Goal: Transaction & Acquisition: Download file/media

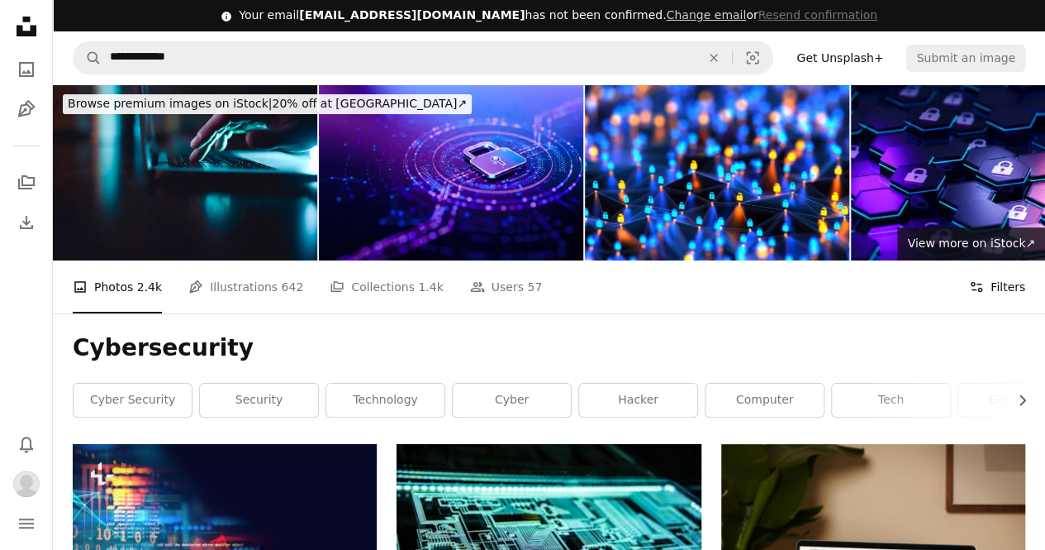
click at [988, 295] on button "Filters Filters" at bounding box center [997, 286] width 56 height 53
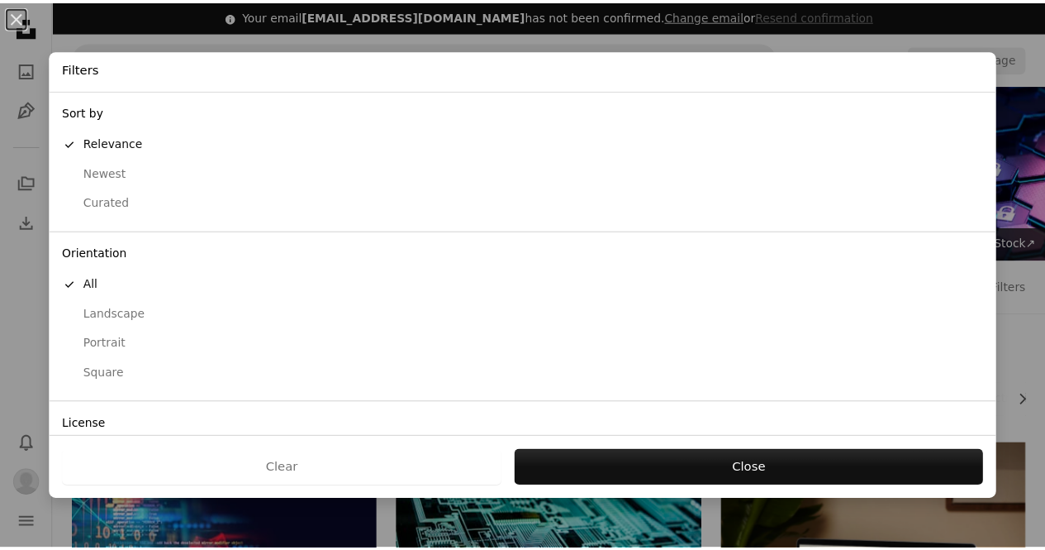
scroll to position [103, 0]
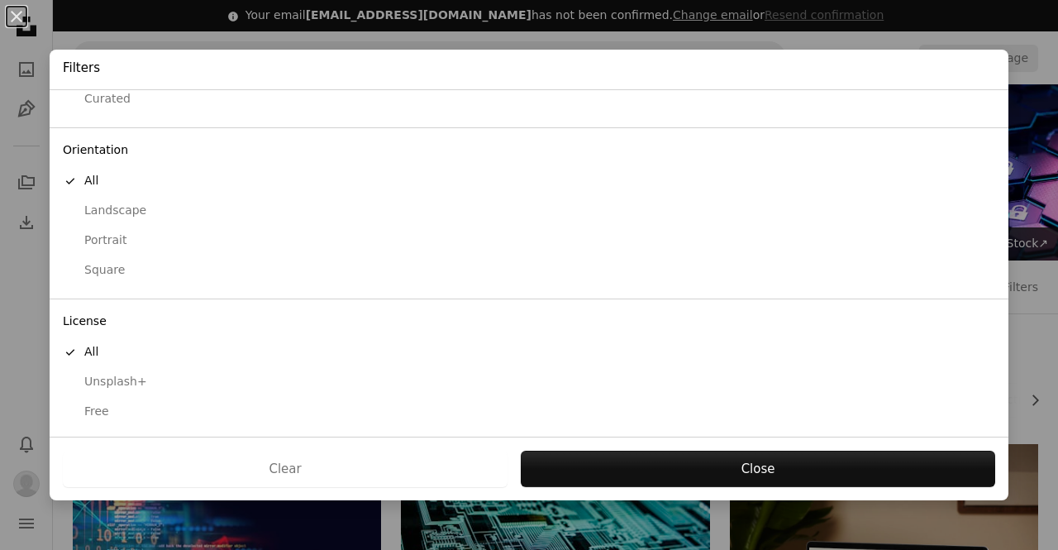
click at [101, 412] on div "Free" at bounding box center [529, 411] width 932 height 17
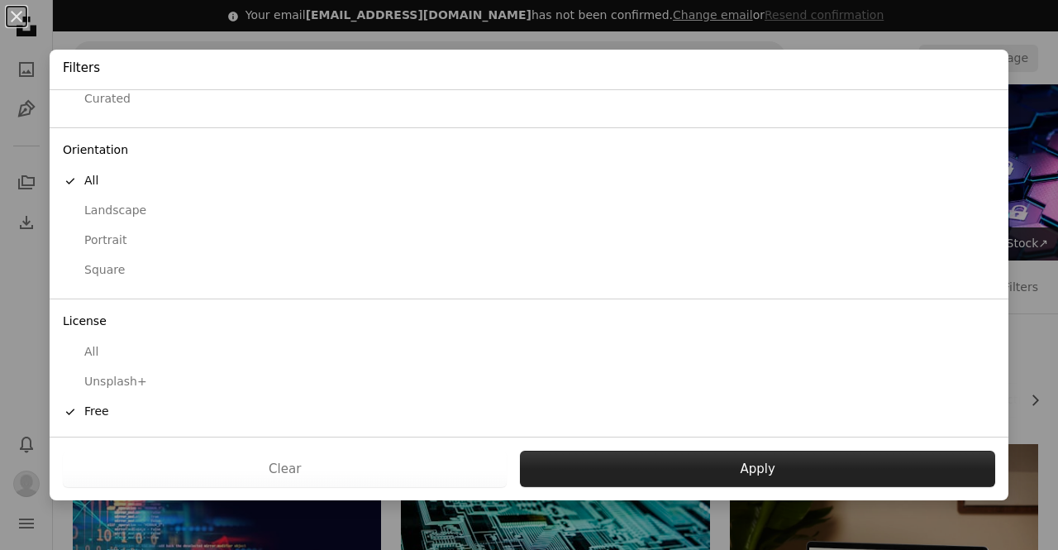
click at [660, 464] on button "Apply" at bounding box center [757, 468] width 475 height 36
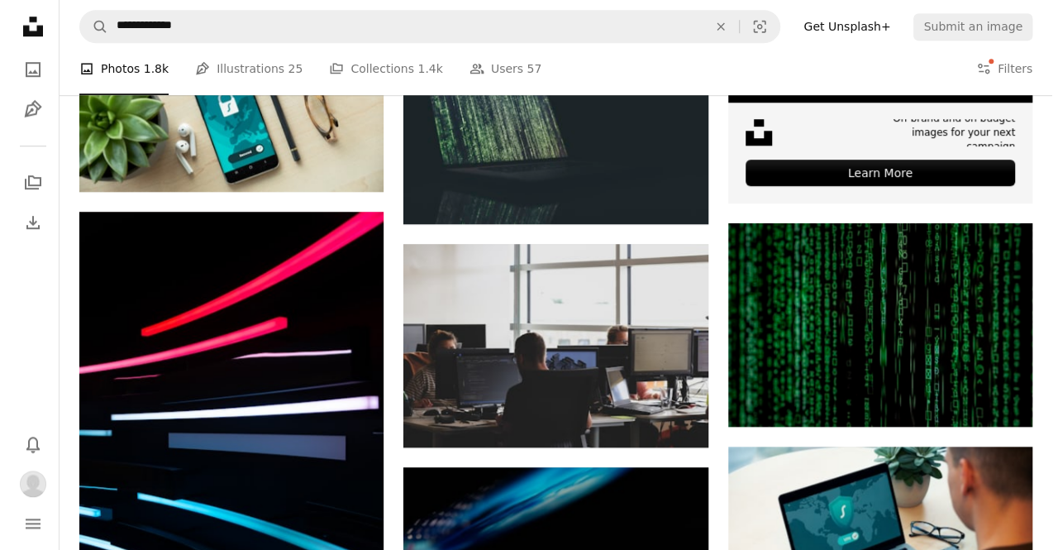
scroll to position [647, 0]
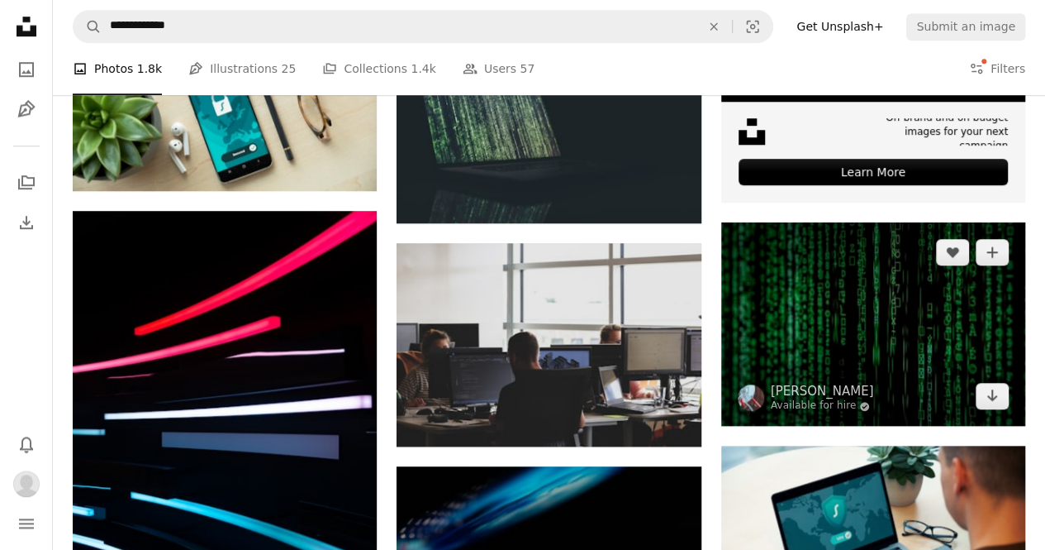
click at [917, 301] on img at bounding box center [874, 323] width 304 height 203
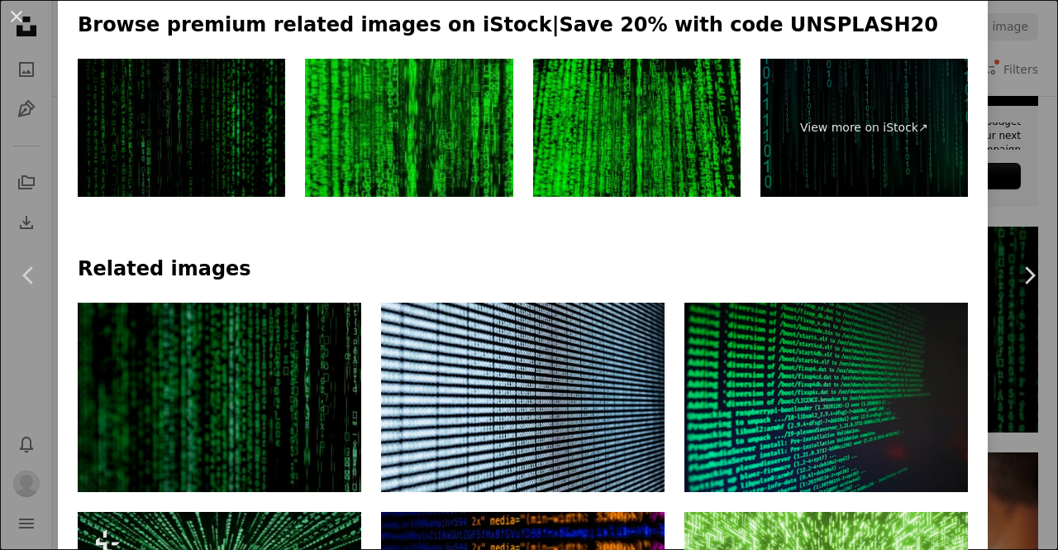
scroll to position [894, 0]
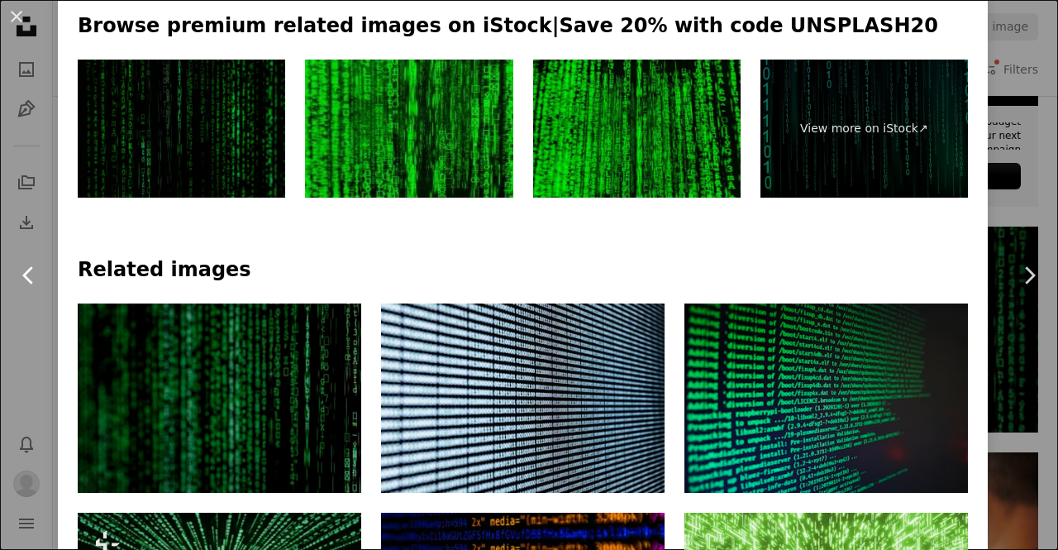
click at [0, 339] on link "Chevron left" at bounding box center [29, 275] width 58 height 159
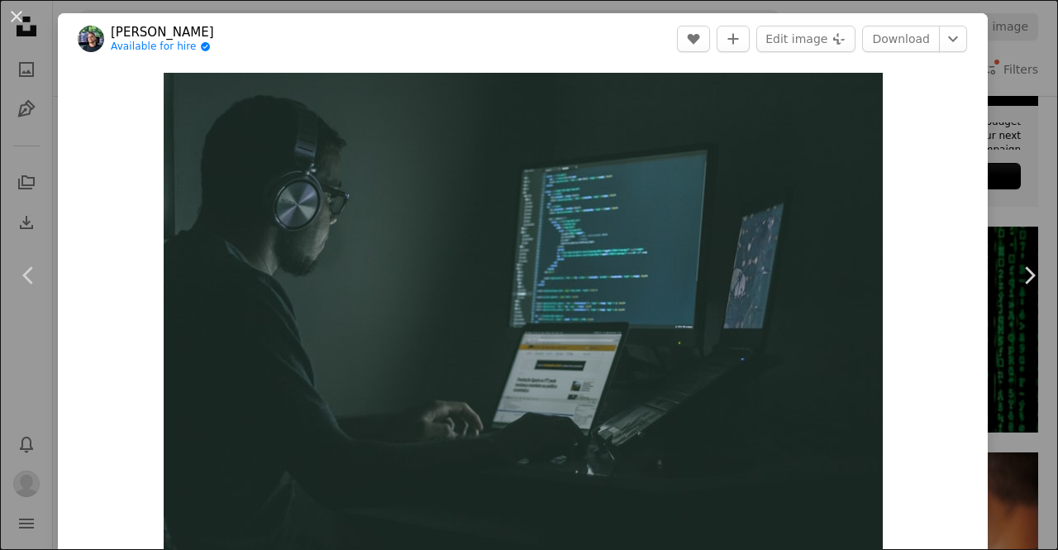
click at [1001, 81] on div "An X shape Chevron left Chevron right [PERSON_NAME] Available for hire A checkm…" at bounding box center [529, 275] width 1058 height 550
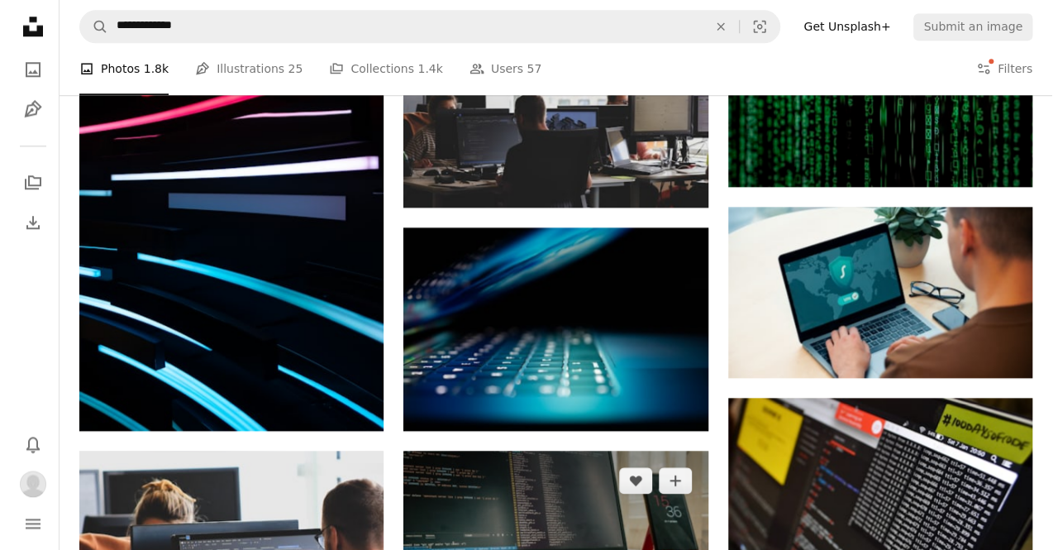
scroll to position [883, 0]
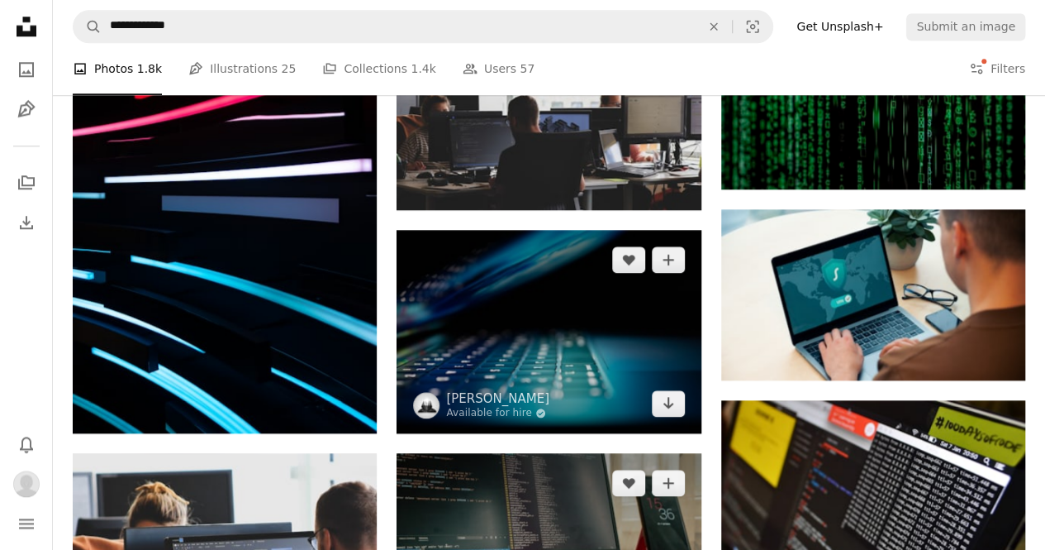
click at [565, 301] on img at bounding box center [549, 331] width 304 height 203
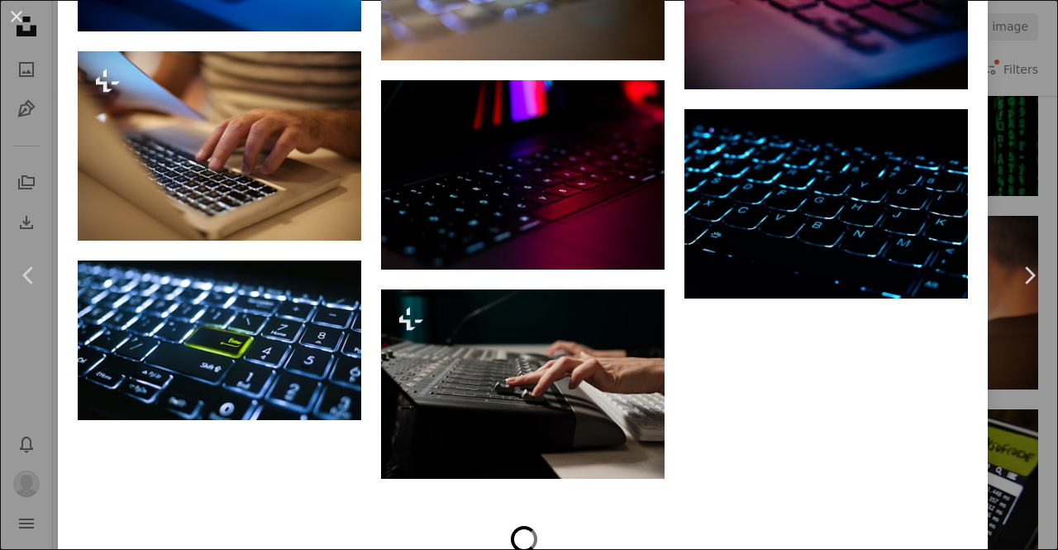
scroll to position [2062, 0]
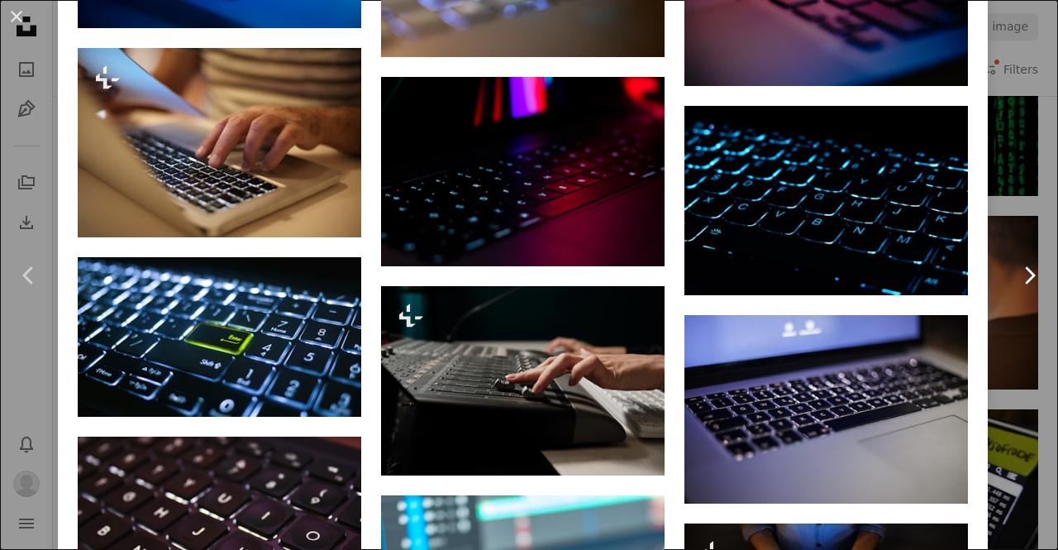
click at [1007, 348] on link "Chevron right" at bounding box center [1029, 275] width 58 height 159
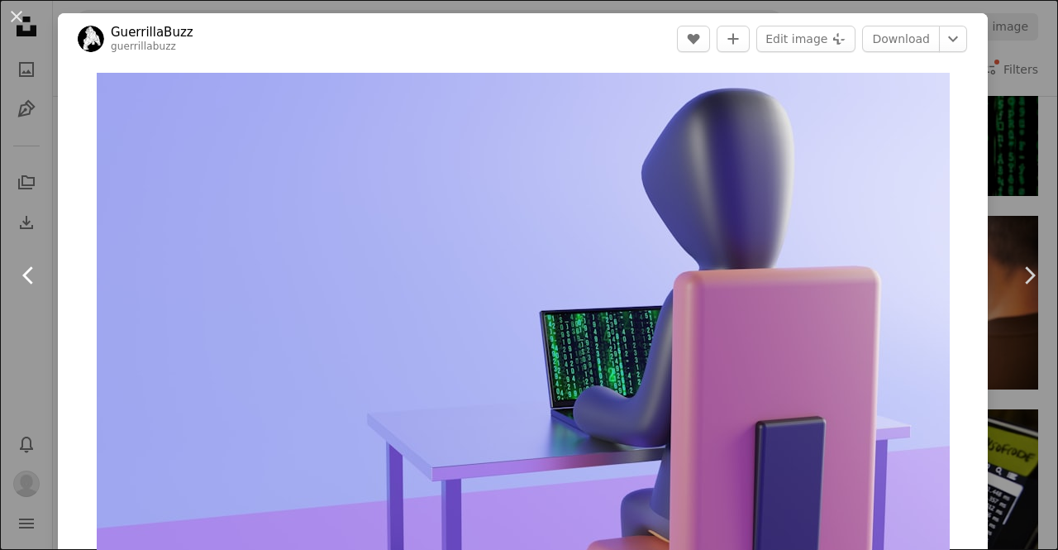
click at [0, 252] on link "Chevron left" at bounding box center [29, 275] width 58 height 159
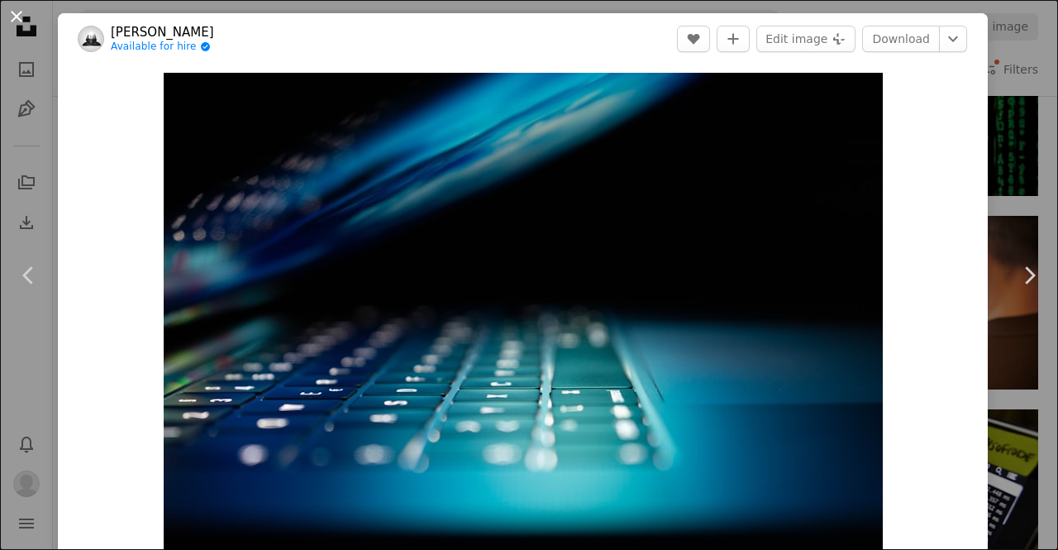
click at [7, 7] on button "An X shape" at bounding box center [17, 17] width 20 height 20
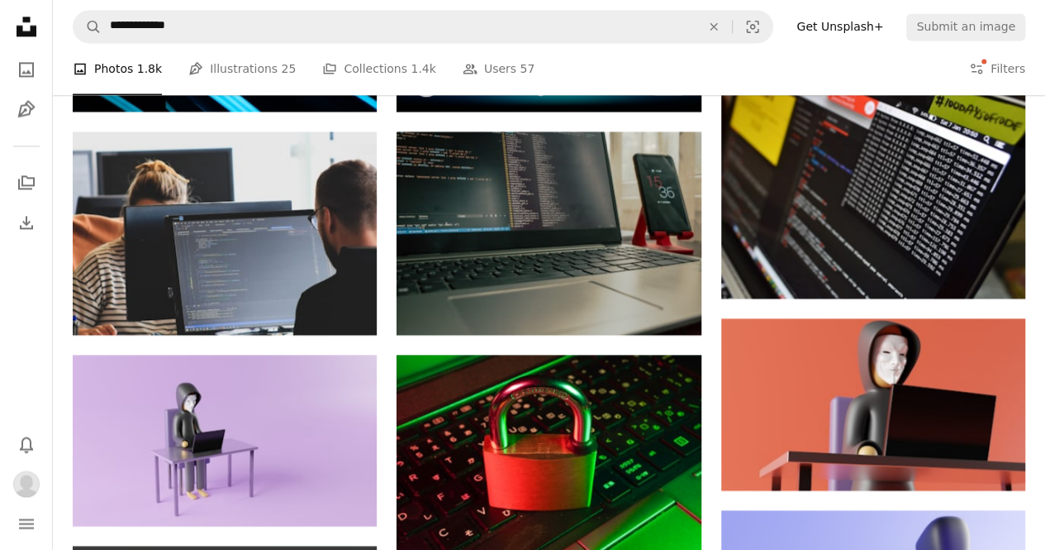
scroll to position [1204, 0]
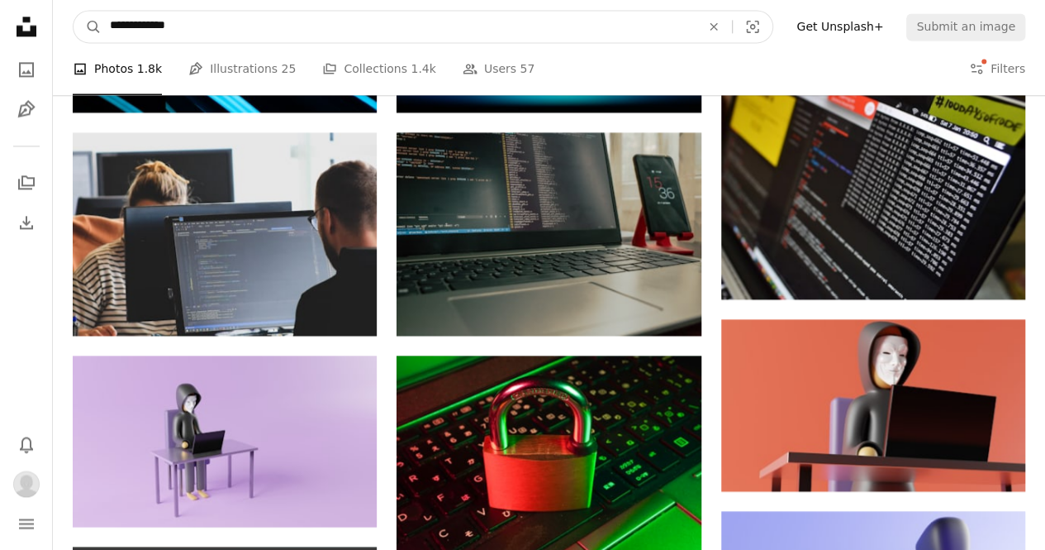
click at [225, 36] on input "**********" at bounding box center [399, 26] width 594 height 31
type input "**********"
click at [74, 11] on button "A magnifying glass" at bounding box center [88, 26] width 28 height 31
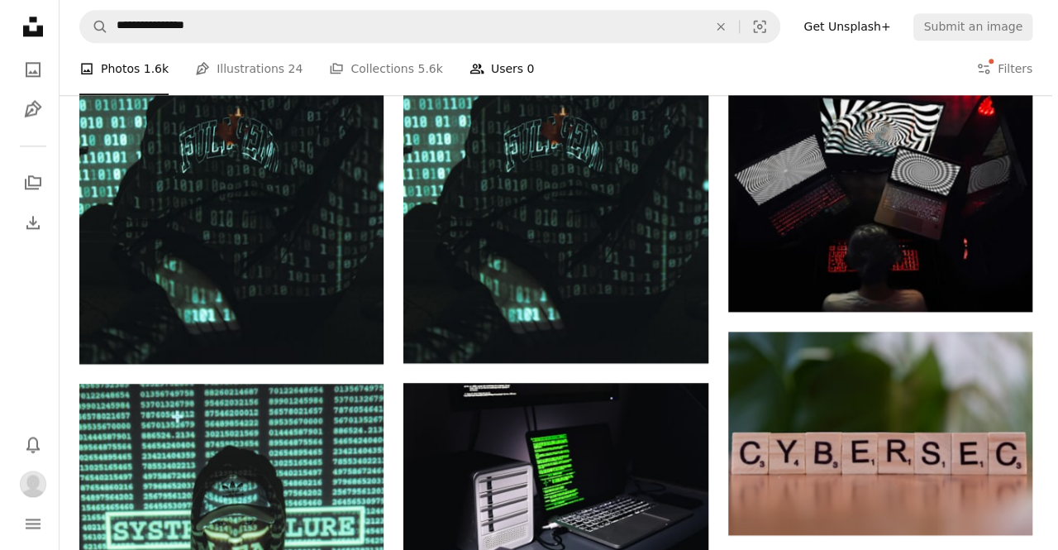
scroll to position [1015, 0]
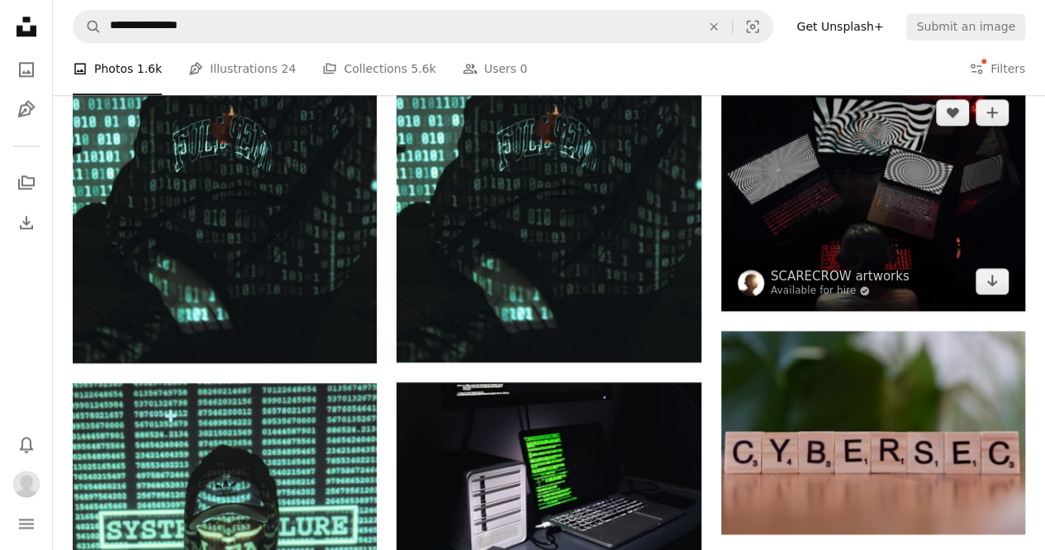
click at [806, 186] on img at bounding box center [874, 197] width 304 height 228
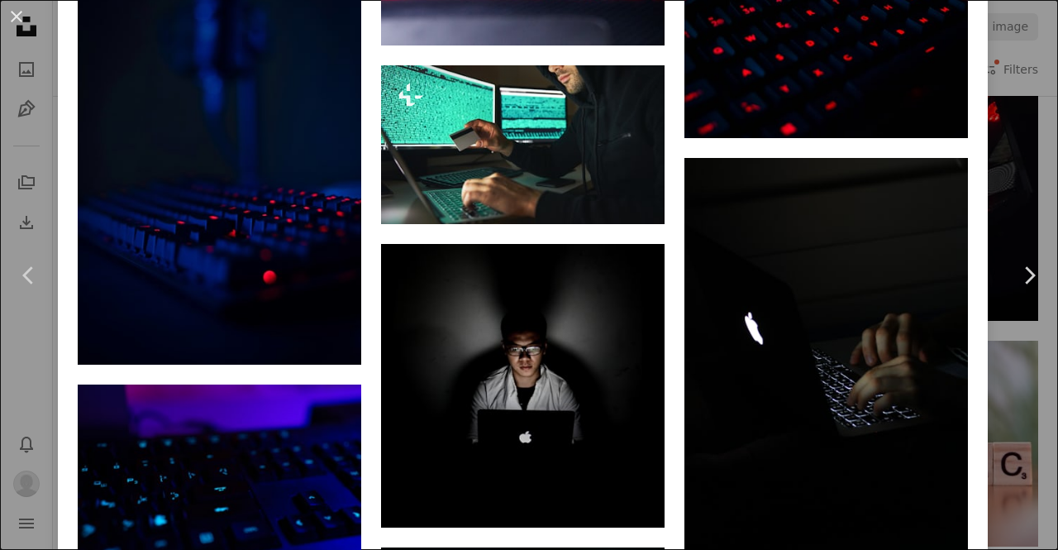
scroll to position [3286, 0]
click at [922, 373] on img at bounding box center [825, 370] width 283 height 425
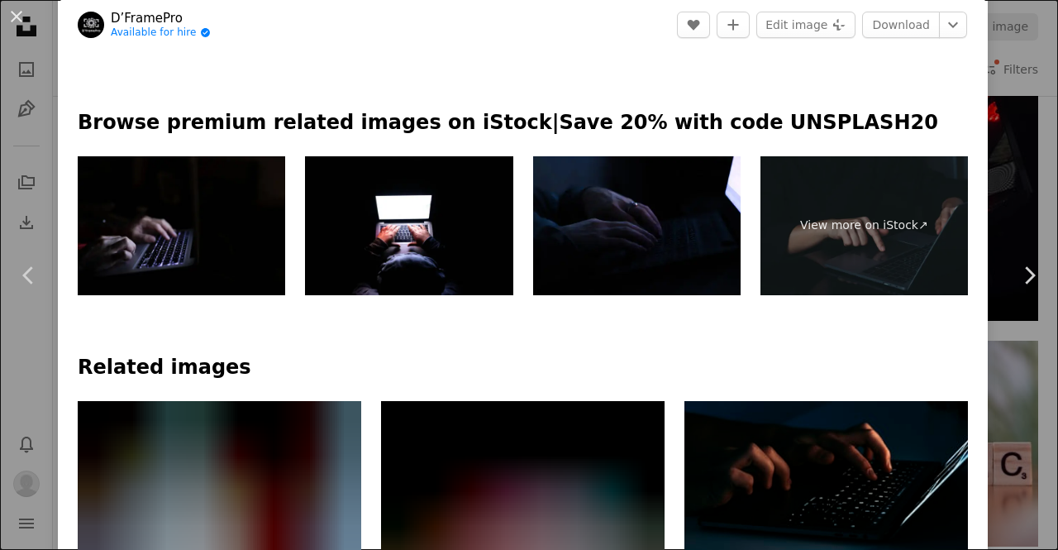
scroll to position [694, 0]
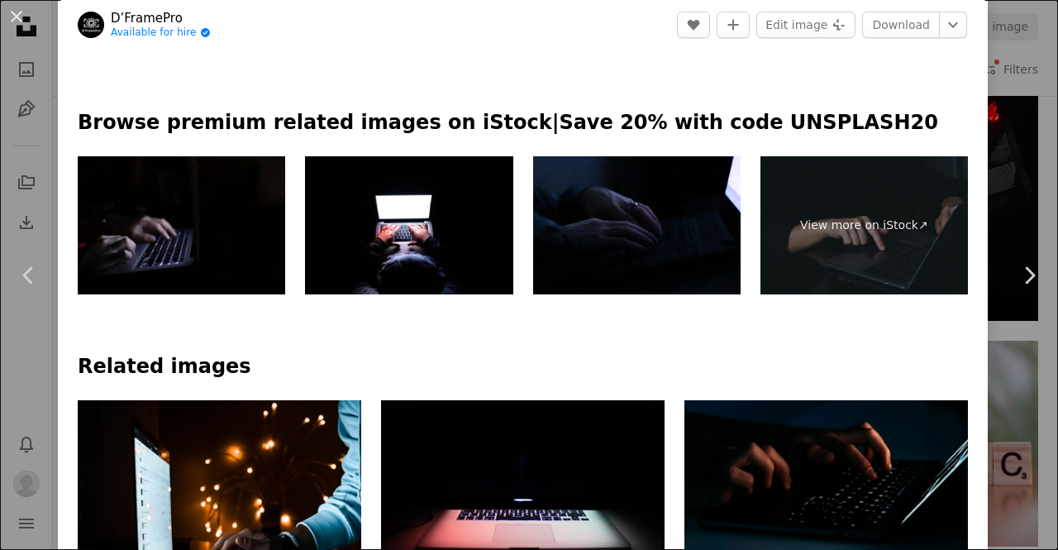
click at [236, 215] on img at bounding box center [181, 225] width 207 height 139
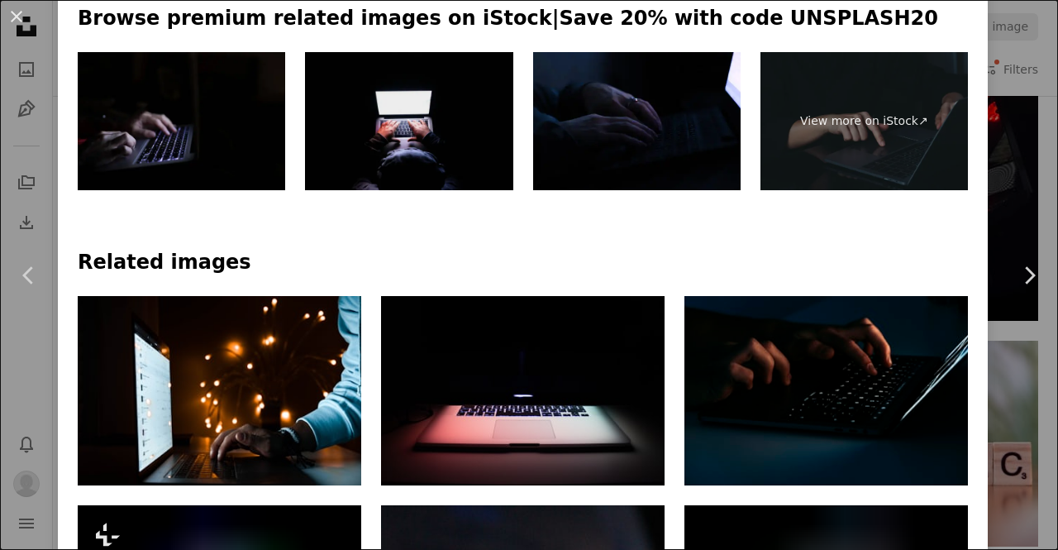
scroll to position [799, 0]
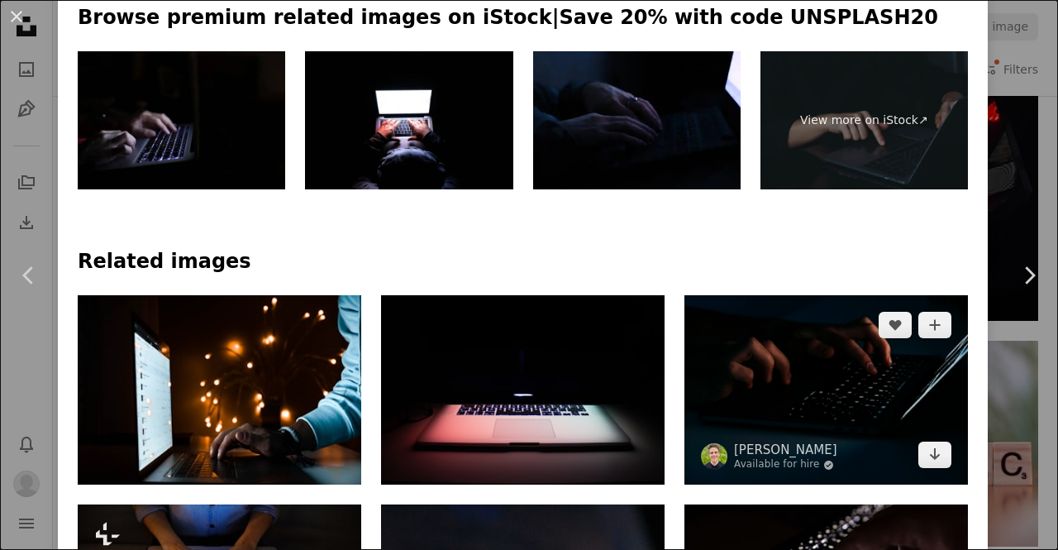
click at [766, 398] on img at bounding box center [825, 389] width 283 height 189
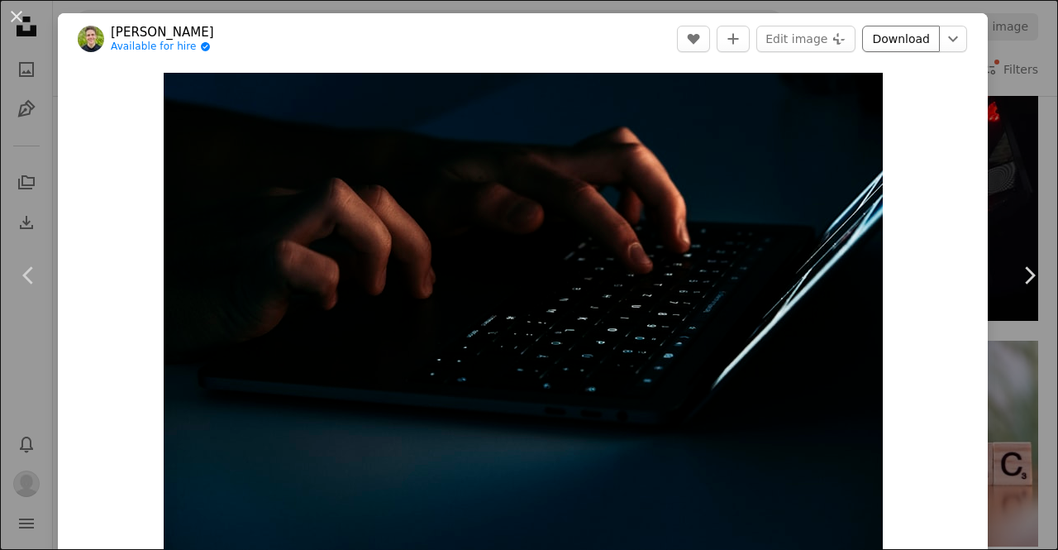
click at [883, 44] on link "Download" at bounding box center [901, 39] width 78 height 26
